Goal: Transaction & Acquisition: Purchase product/service

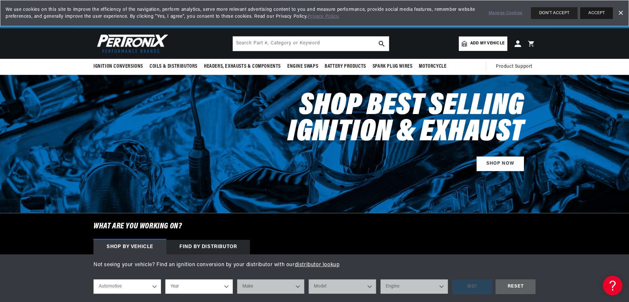
click at [595, 12] on button "ACCEPT" at bounding box center [596, 13] width 33 height 12
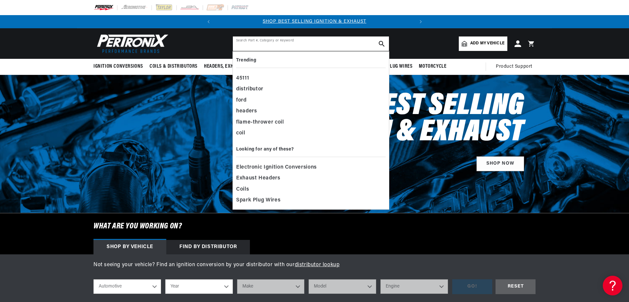
click at [257, 44] on input "text" at bounding box center [311, 43] width 156 height 14
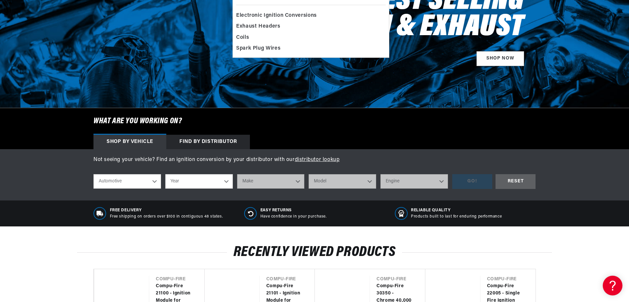
click at [155, 182] on select "Automotive Agricultural Industrial Marine Motorcycle" at bounding box center [128, 181] width 68 height 14
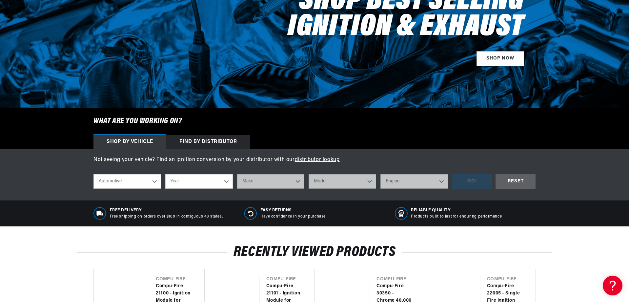
click at [94, 174] on select "Automotive Agricultural Industrial Marine Motorcycle" at bounding box center [128, 181] width 68 height 14
click at [224, 179] on select "Year 2024 2023 2022 2021 2020 2019 2018 2017 2016 2015 2014 2013 2012 2011 2010…" at bounding box center [199, 181] width 68 height 14
select select "1973"
click at [165, 174] on select "Year 2024 2023 2022 2021 2020 2019 2018 2017 2016 2015 2014 2013 2012 2011 2010…" at bounding box center [199, 181] width 68 height 14
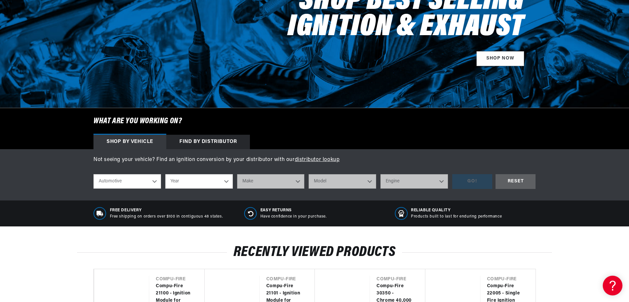
select select "1973"
click at [298, 182] on select "Make Alfa Romeo American Motors Aston Martin Audi Austin Avanti Bentley BMW Bui…" at bounding box center [271, 181] width 68 height 14
select select "Volkswagen"
click at [237, 174] on select "Make Alfa Romeo American Motors Aston Martin Audi Austin Avanti Bentley BMW Bui…" at bounding box center [271, 181] width 68 height 14
select select "Volkswagen"
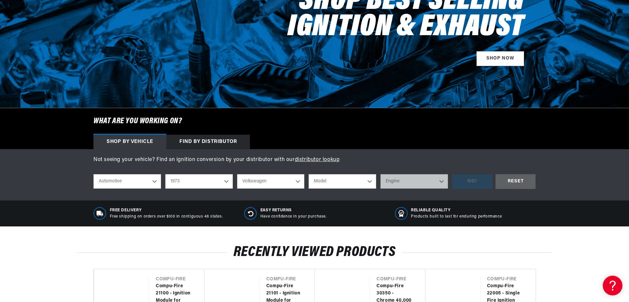
click at [369, 181] on select "Model 412 Beetle Fastback Karmann Ghia Squareback Super Beetle Thing" at bounding box center [343, 181] width 68 height 14
select select "Beetle"
click at [309, 174] on select "Model 412 Beetle Fastback Karmann Ghia Squareback Super Beetle Thing" at bounding box center [343, 181] width 68 height 14
select select "Beetle"
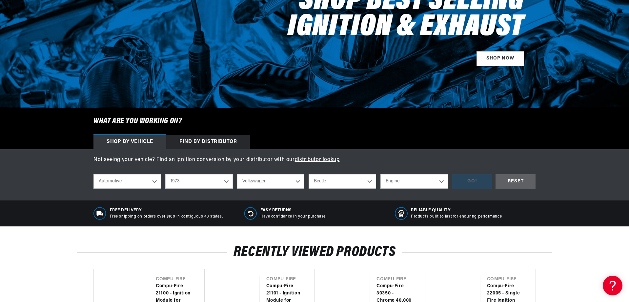
click at [439, 180] on select "Engine 1.5L 1.6L 4" at bounding box center [415, 181] width 68 height 14
select select "1.6L"
click at [381, 174] on select "Engine 1.5L 1.6L 4" at bounding box center [415, 181] width 68 height 14
select select "1.6L"
click at [483, 180] on div "GO!" at bounding box center [472, 181] width 40 height 15
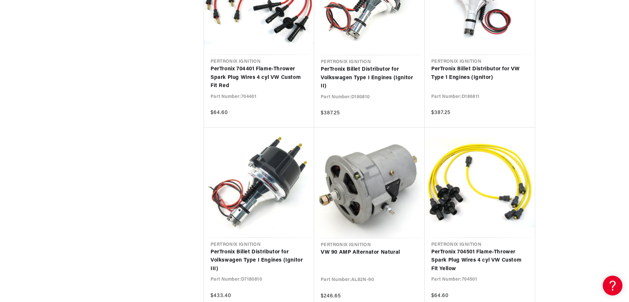
scroll to position [0, 199]
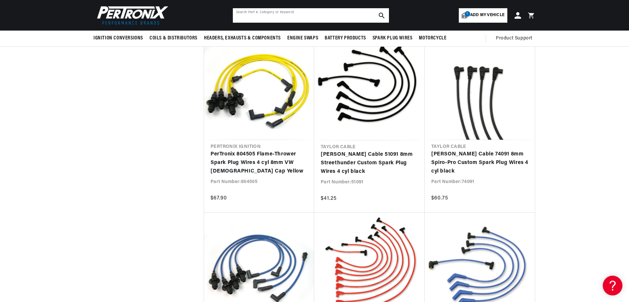
click at [291, 19] on input "text" at bounding box center [311, 15] width 156 height 14
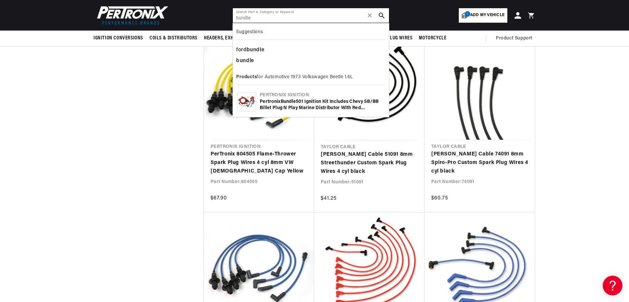
type input "bundle"
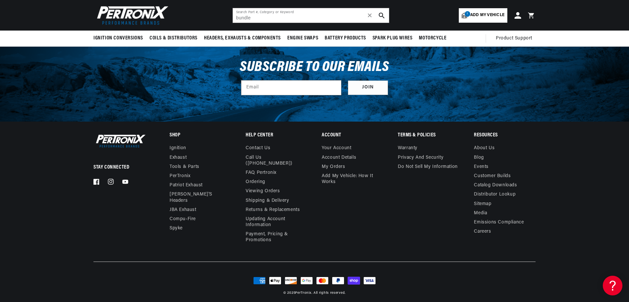
scroll to position [0, 199]
drag, startPoint x: 264, startPoint y: 18, endPoint x: 212, endPoint y: 19, distance: 52.2
click at [212, 19] on header "BETTER SEARCH RESULTS Add your vehicle's year, make, and model to find parts be…" at bounding box center [314, 15] width 475 height 31
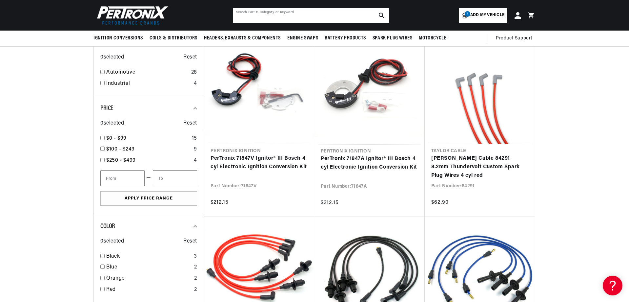
scroll to position [0, 199]
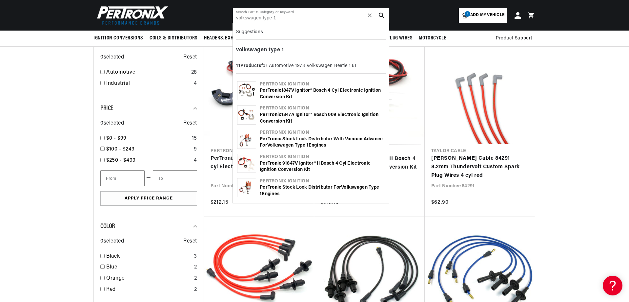
type input "volkswagen type 1"
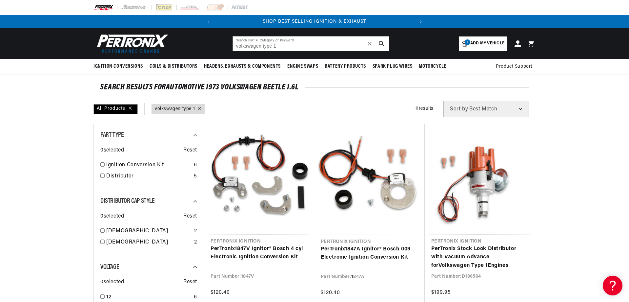
click at [127, 45] on img at bounding box center [131, 43] width 75 height 23
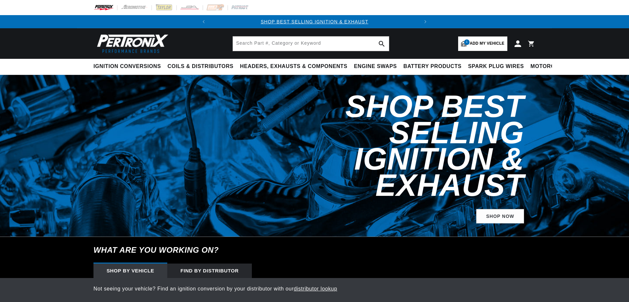
select select "1973"
select select "Volkswagen"
select select "Beetle"
select select "1.6L"
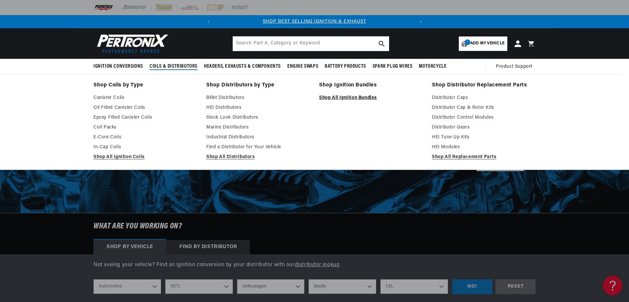
scroll to position [0, 199]
click at [338, 99] on link "Shop All Ignition Bundles" at bounding box center [371, 98] width 104 height 8
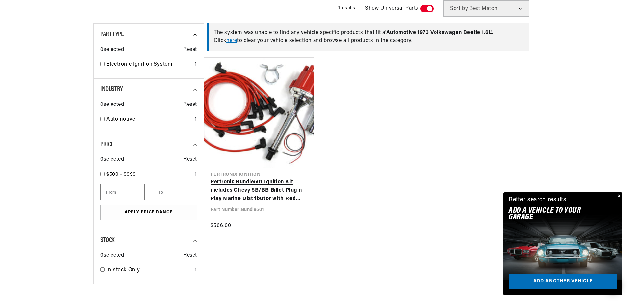
click at [280, 178] on link "Pertronix Bundle501 Ignition Kit includes Chevy SB/BB Billet Plug n Play Marine…" at bounding box center [259, 190] width 97 height 25
